Goal: Task Accomplishment & Management: Use online tool/utility

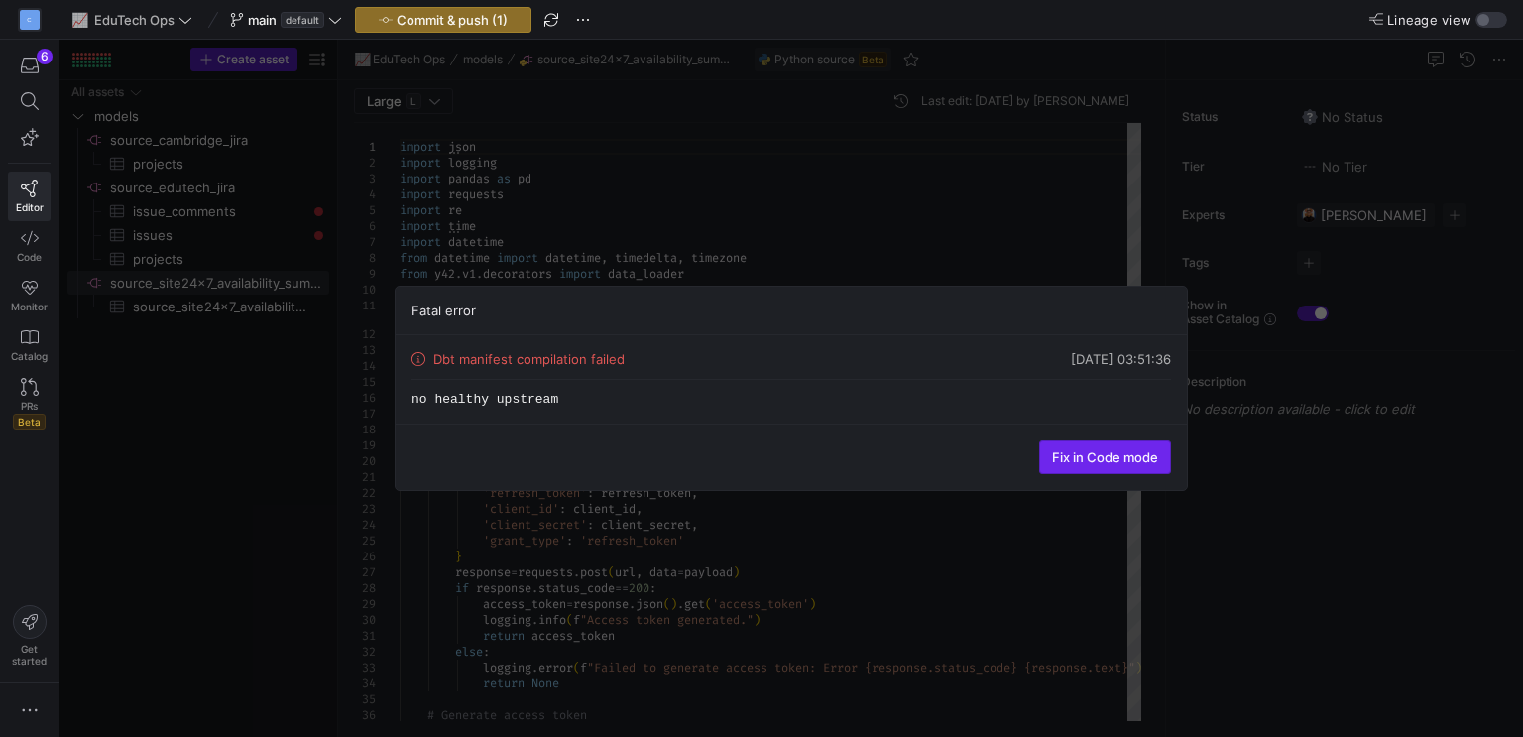
click at [1119, 449] on span "Fix in Code mode" at bounding box center [1105, 457] width 106 height 16
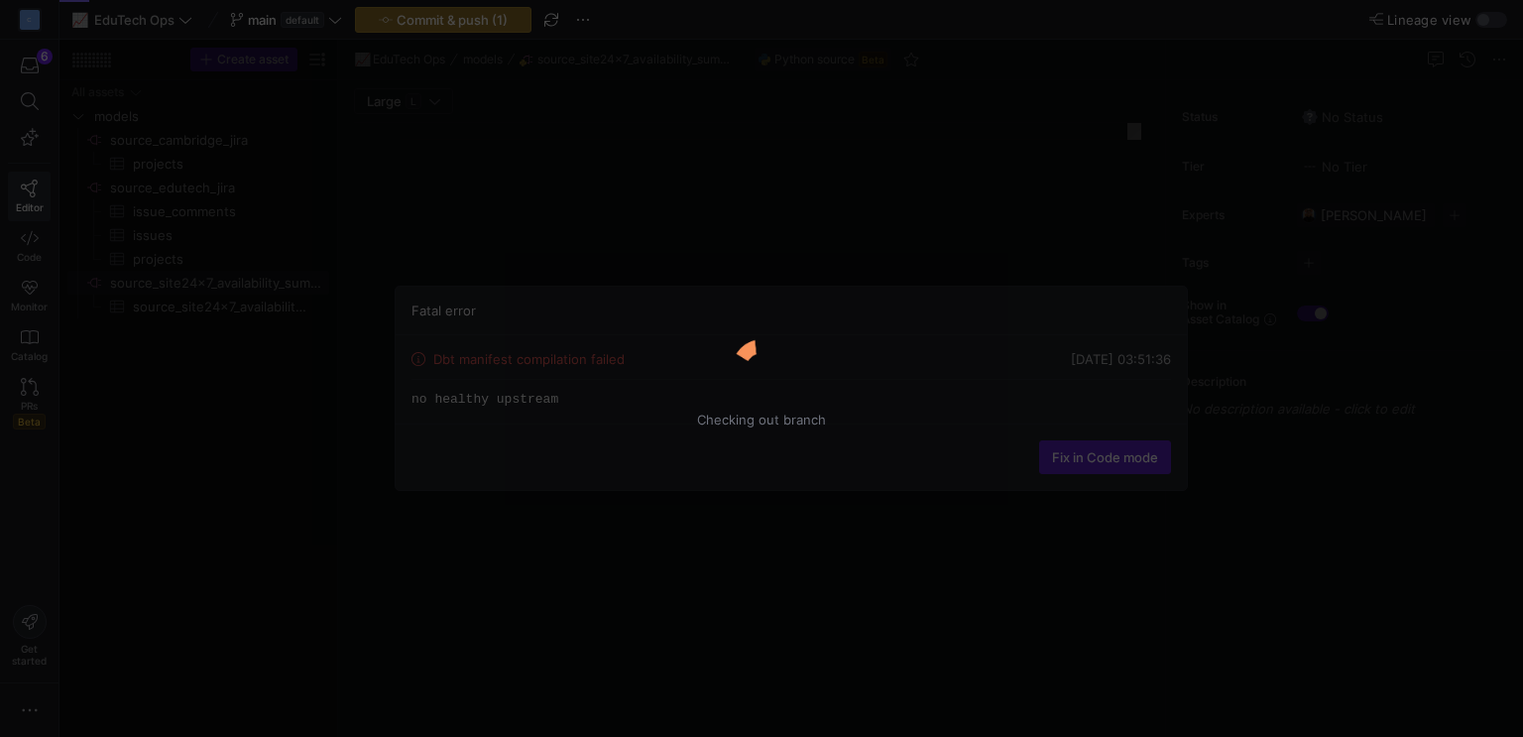
type textarea "import json import logging import pandas as pd import requests import re import…"
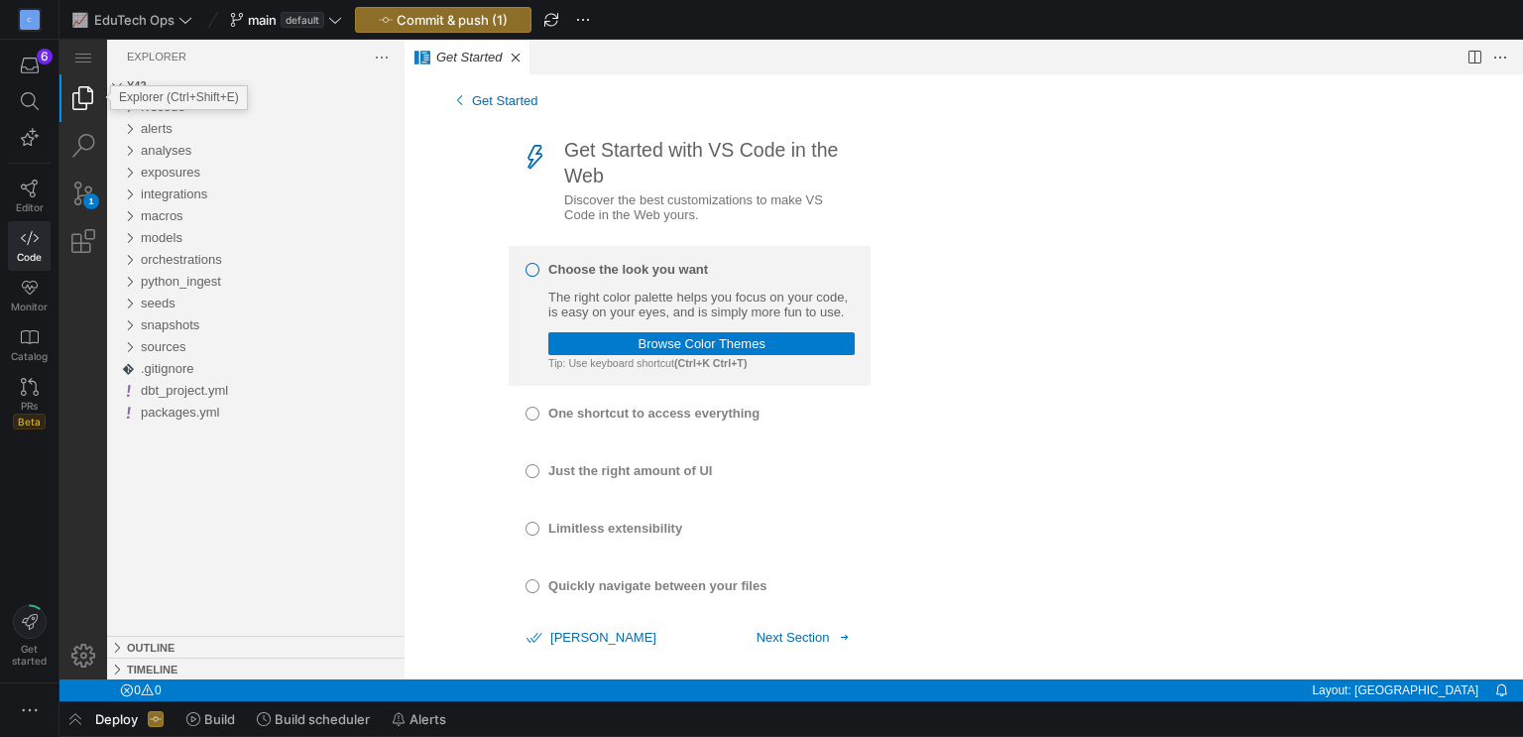
click at [73, 107] on link "Explorer (Ctrl+Shift+E)" at bounding box center [83, 98] width 48 height 48
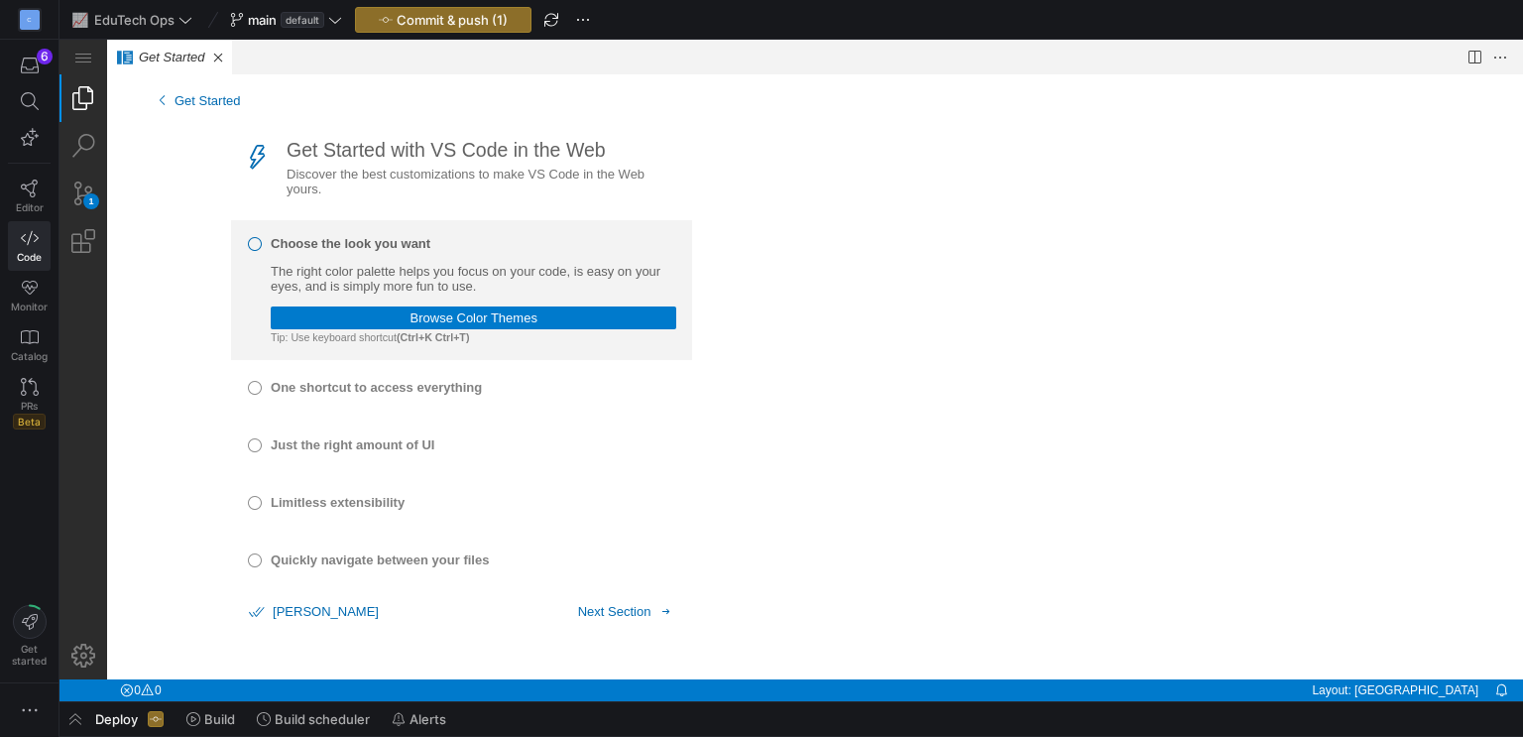
click at [79, 109] on link "Explorer (Ctrl+Shift+E)" at bounding box center [83, 98] width 48 height 48
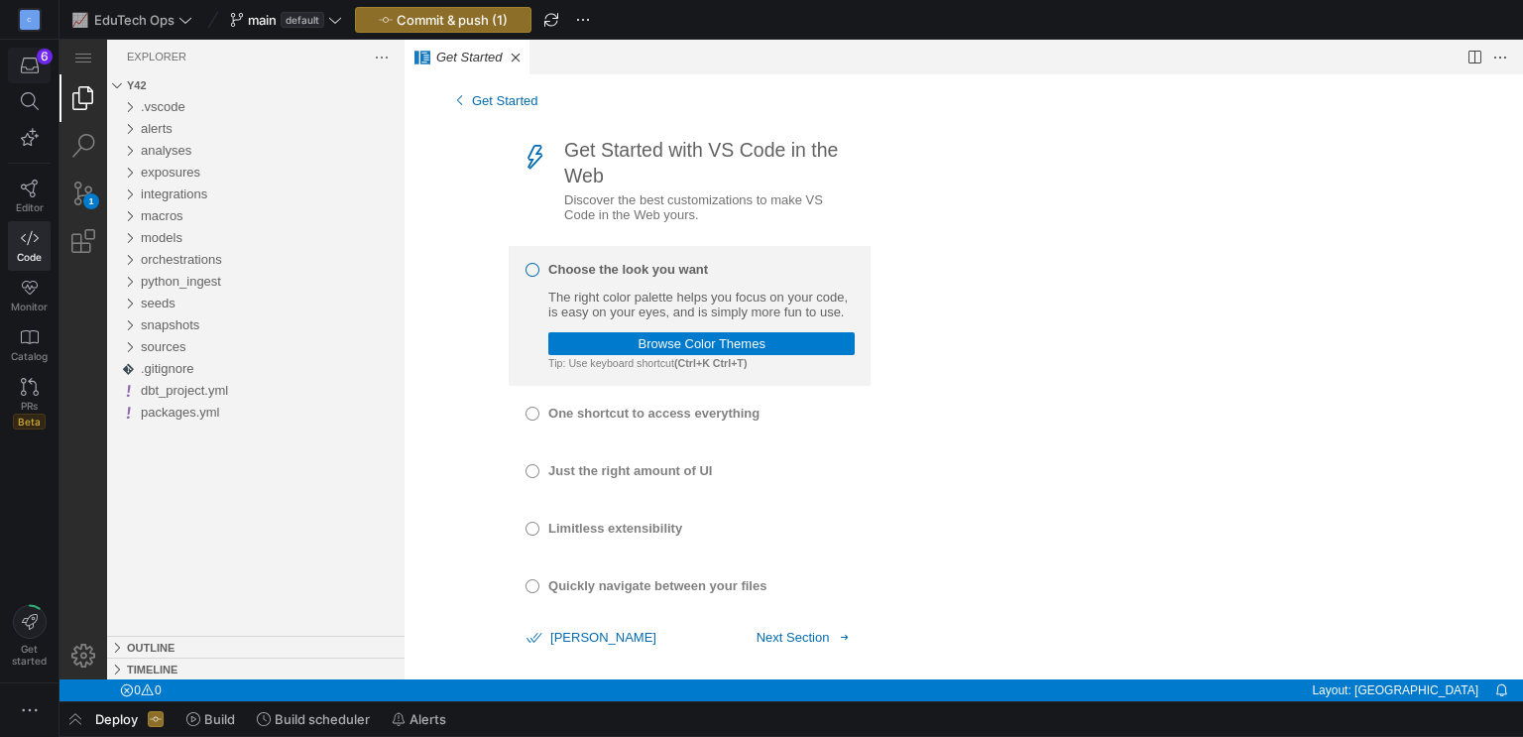
click at [26, 65] on icon "button" at bounding box center [30, 66] width 18 height 18
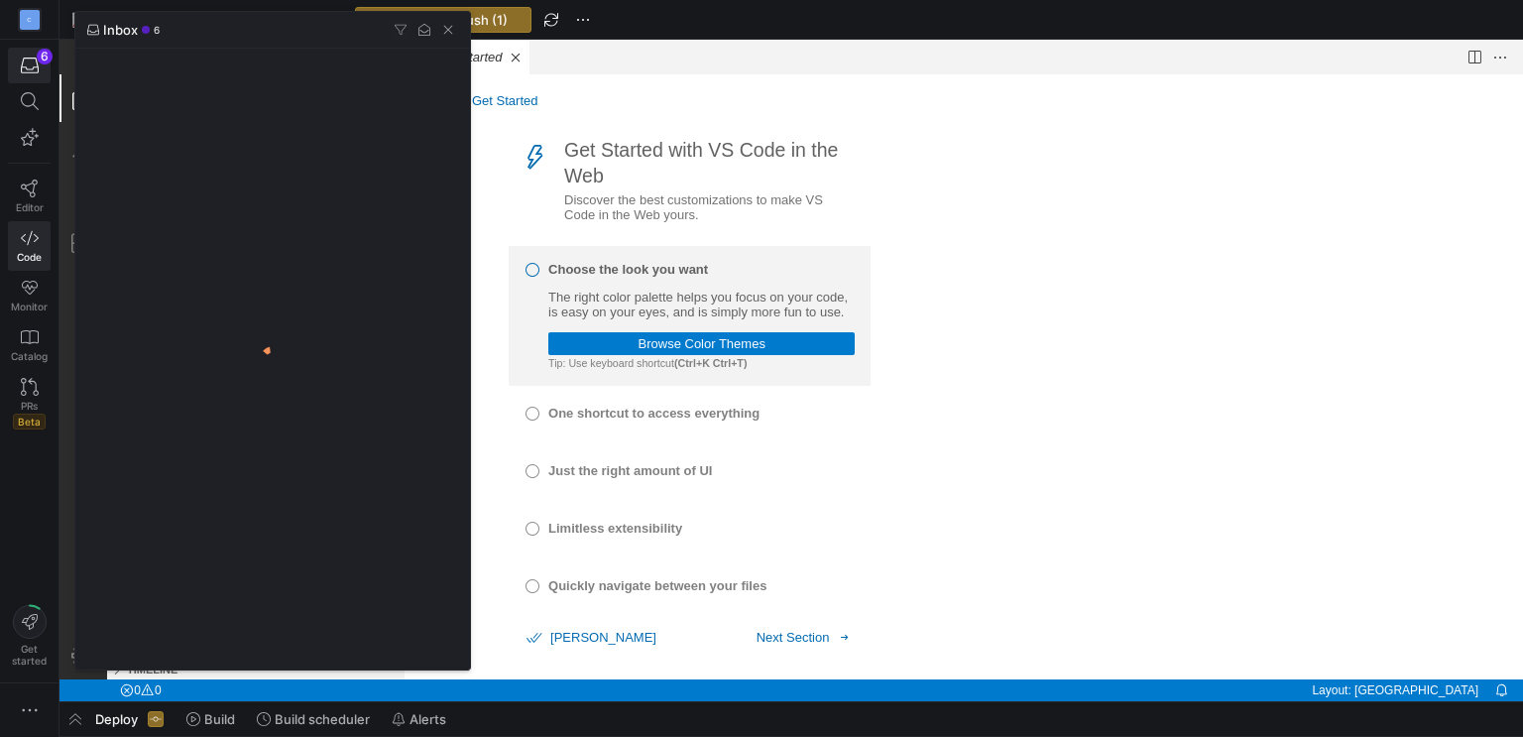
click at [24, 193] on div at bounding box center [761, 368] width 1523 height 737
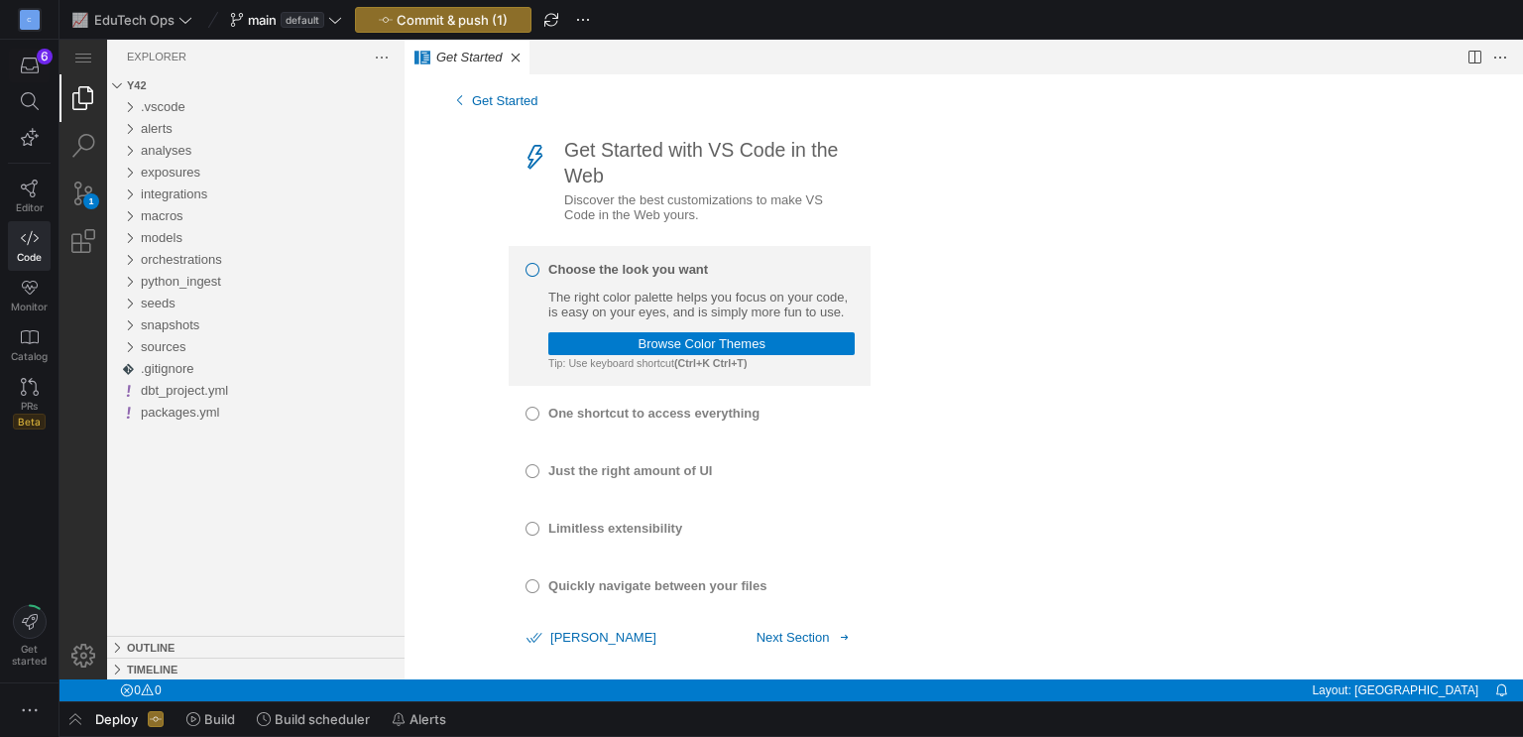
click at [24, 193] on icon at bounding box center [30, 188] width 18 height 18
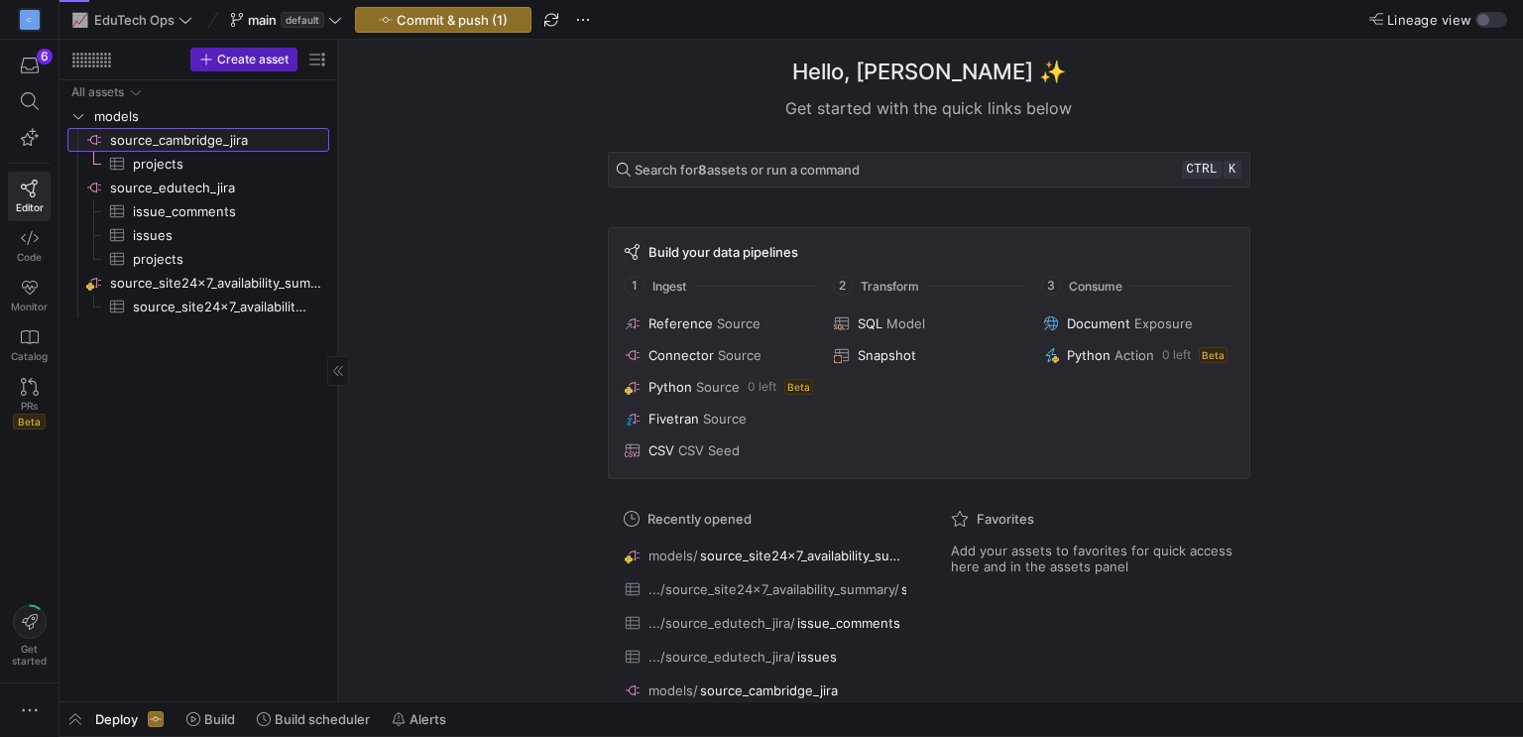
click at [164, 131] on span "source_cambridge_jira​​​​​​​​" at bounding box center [218, 140] width 216 height 23
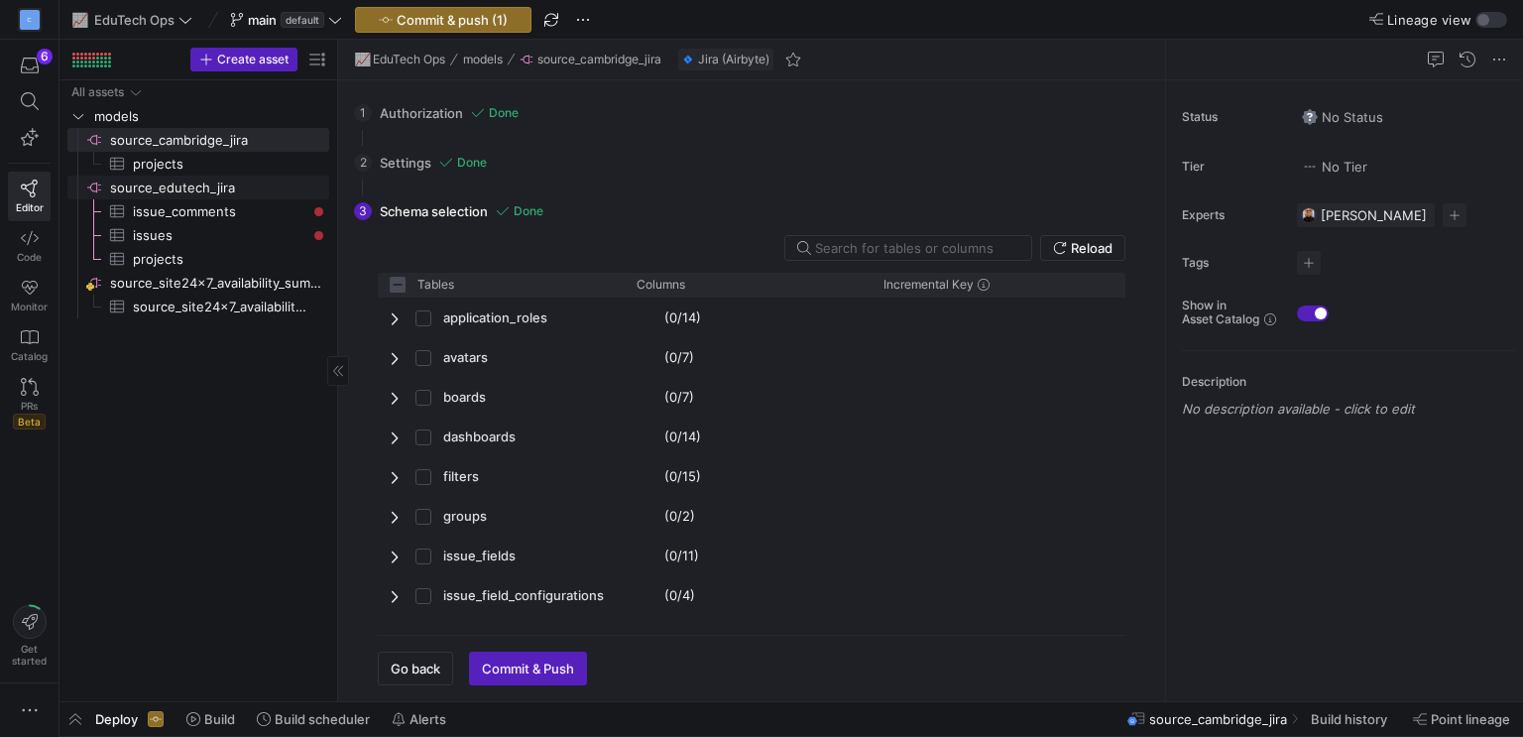
click at [243, 193] on span "source_edutech_jira​​​​​​​​" at bounding box center [218, 188] width 216 height 23
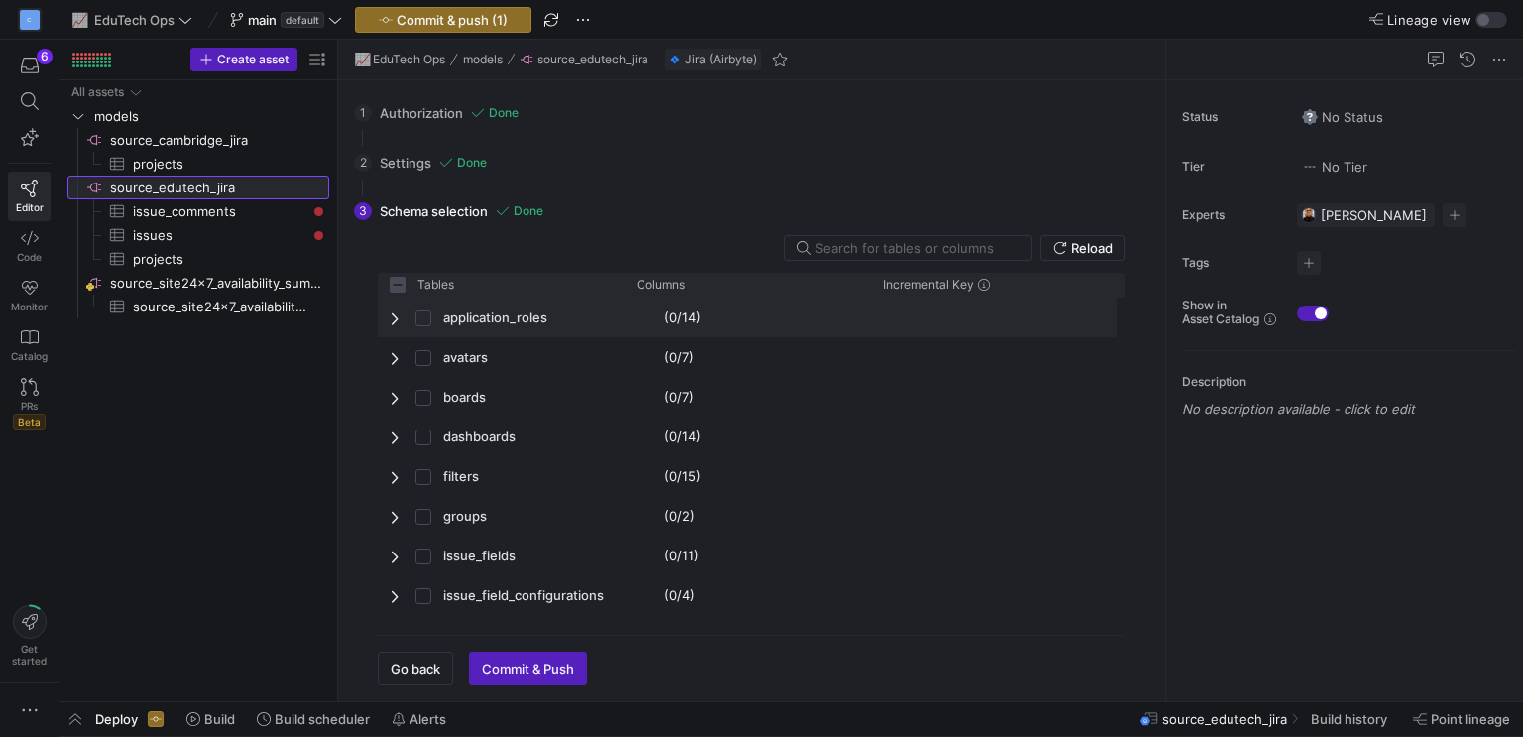
checkbox input "false"
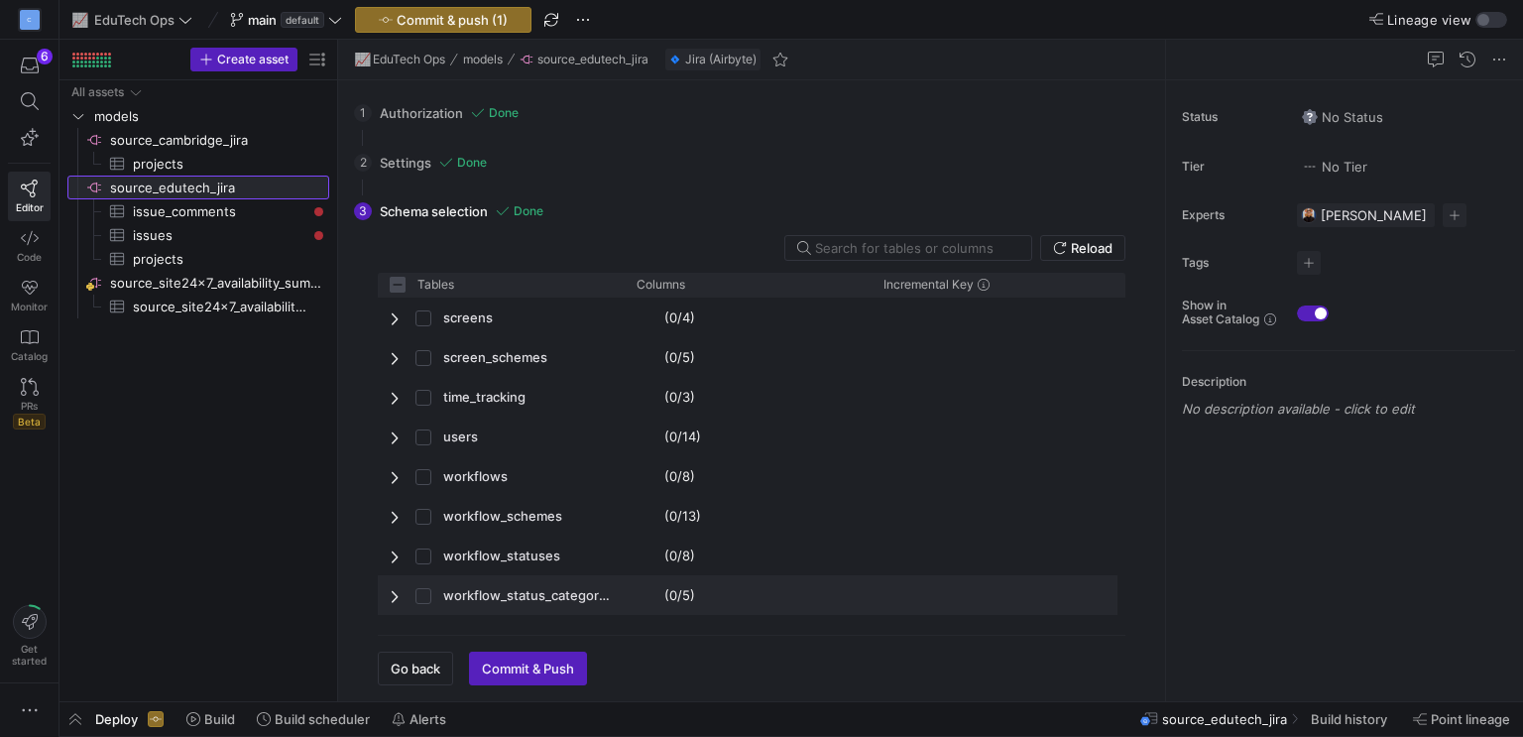
scroll to position [1289, 0]
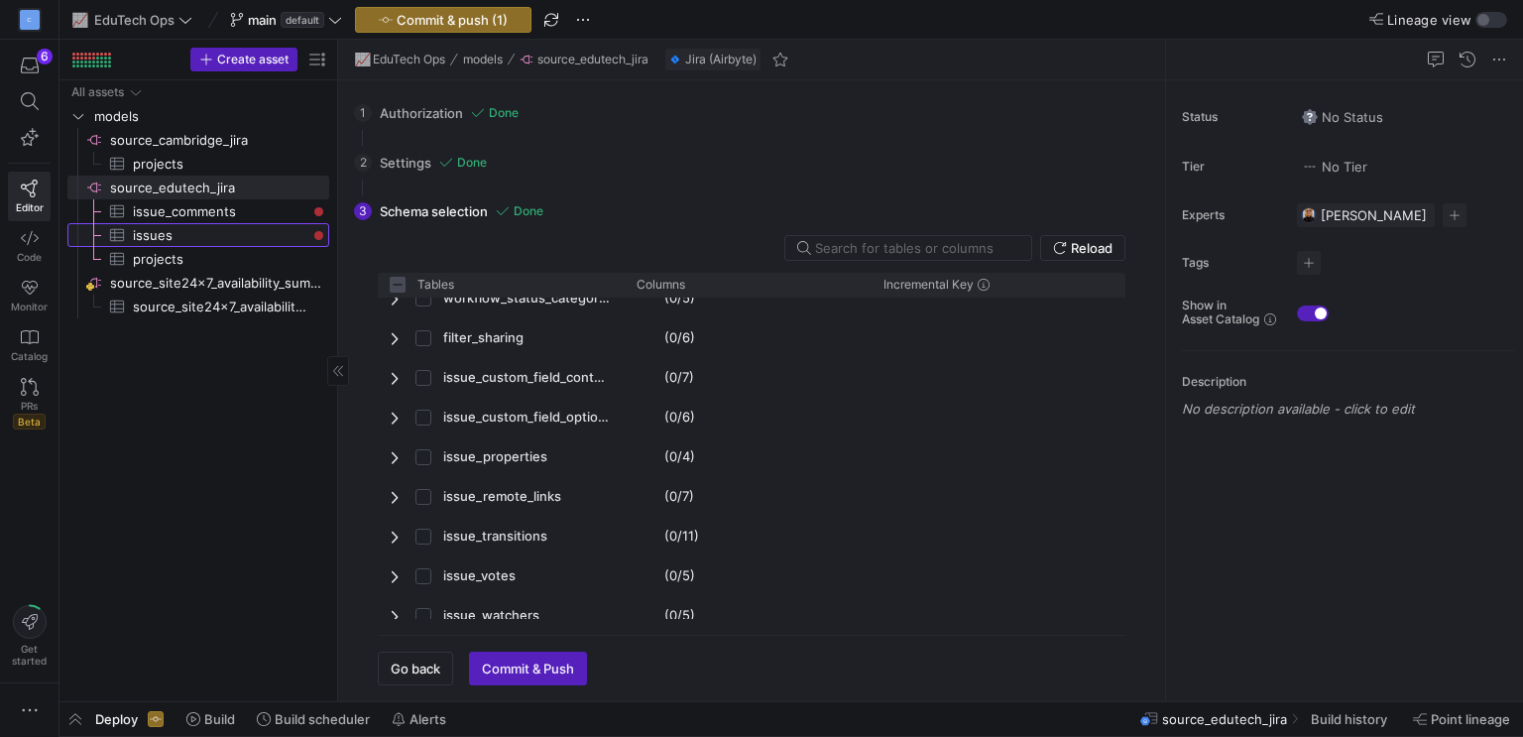
click at [232, 241] on span "issues​​​​​​​​​" at bounding box center [220, 235] width 174 height 23
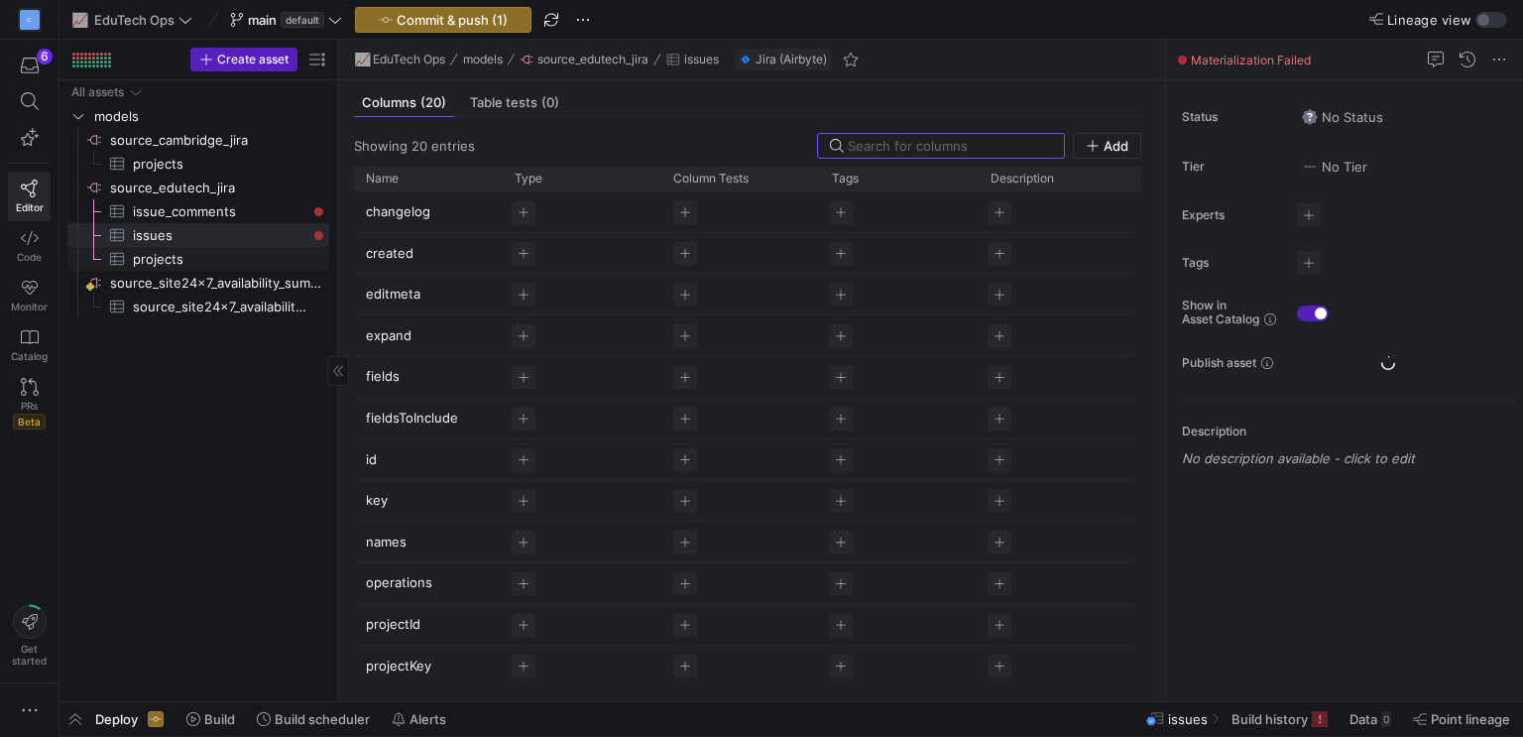
click at [229, 265] on span "projects​​​​​​​​​" at bounding box center [220, 259] width 174 height 23
